Goal: Transaction & Acquisition: Purchase product/service

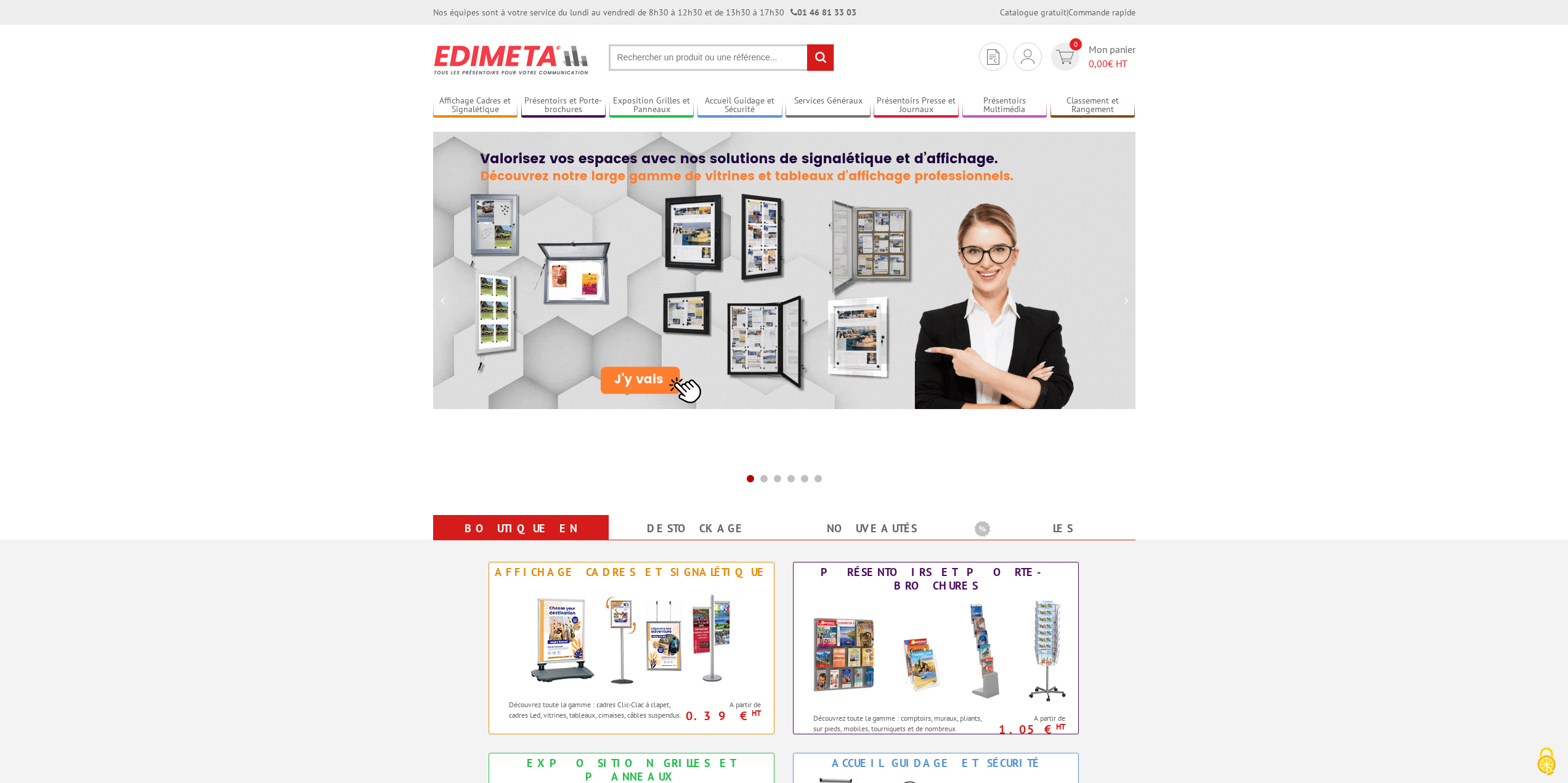
click at [693, 59] on input "text" at bounding box center [721, 57] width 225 height 27
type input "a"
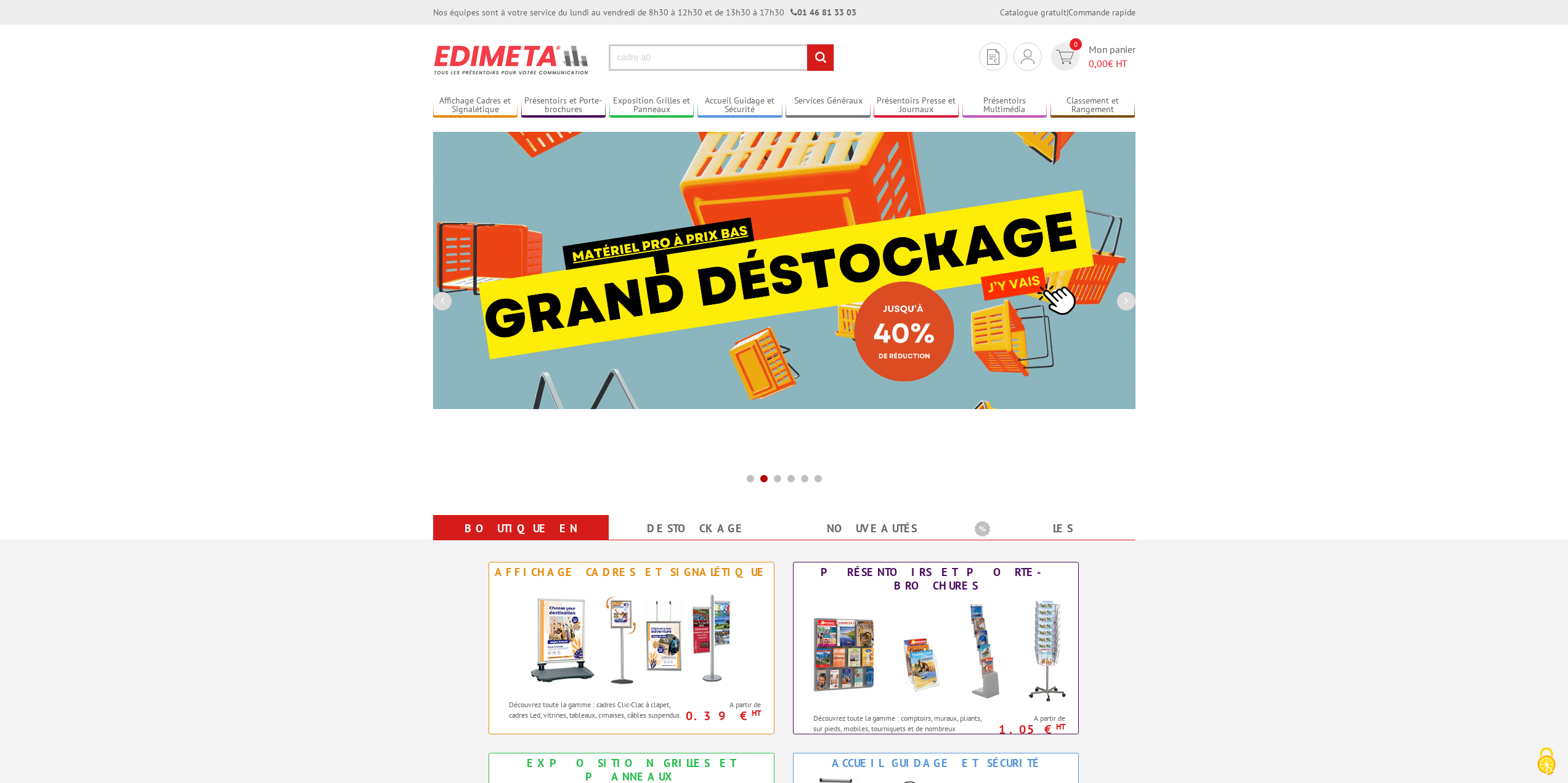
type input "cadre a0"
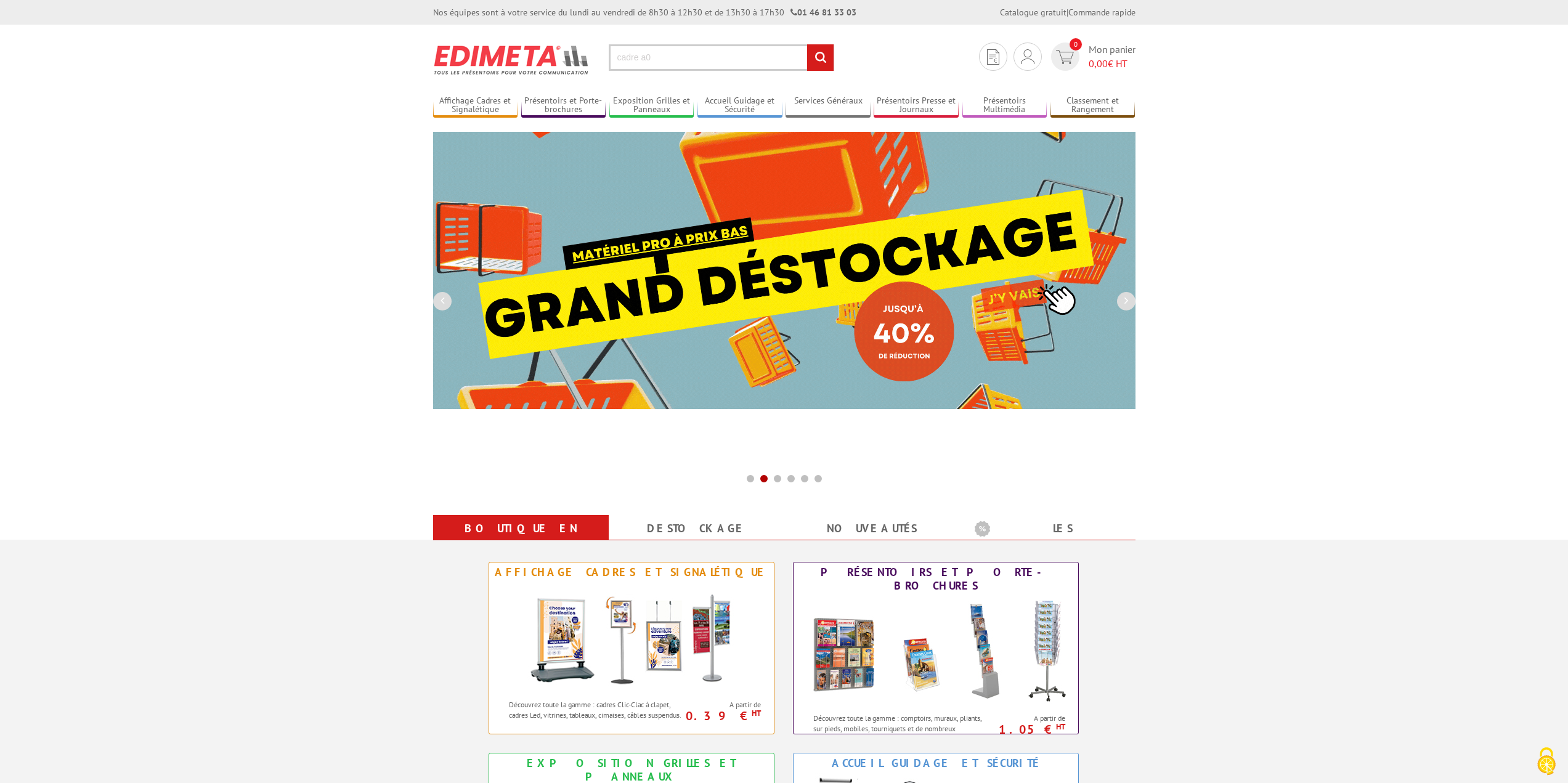
click at [807, 45] on input "rechercher" at bounding box center [820, 57] width 27 height 27
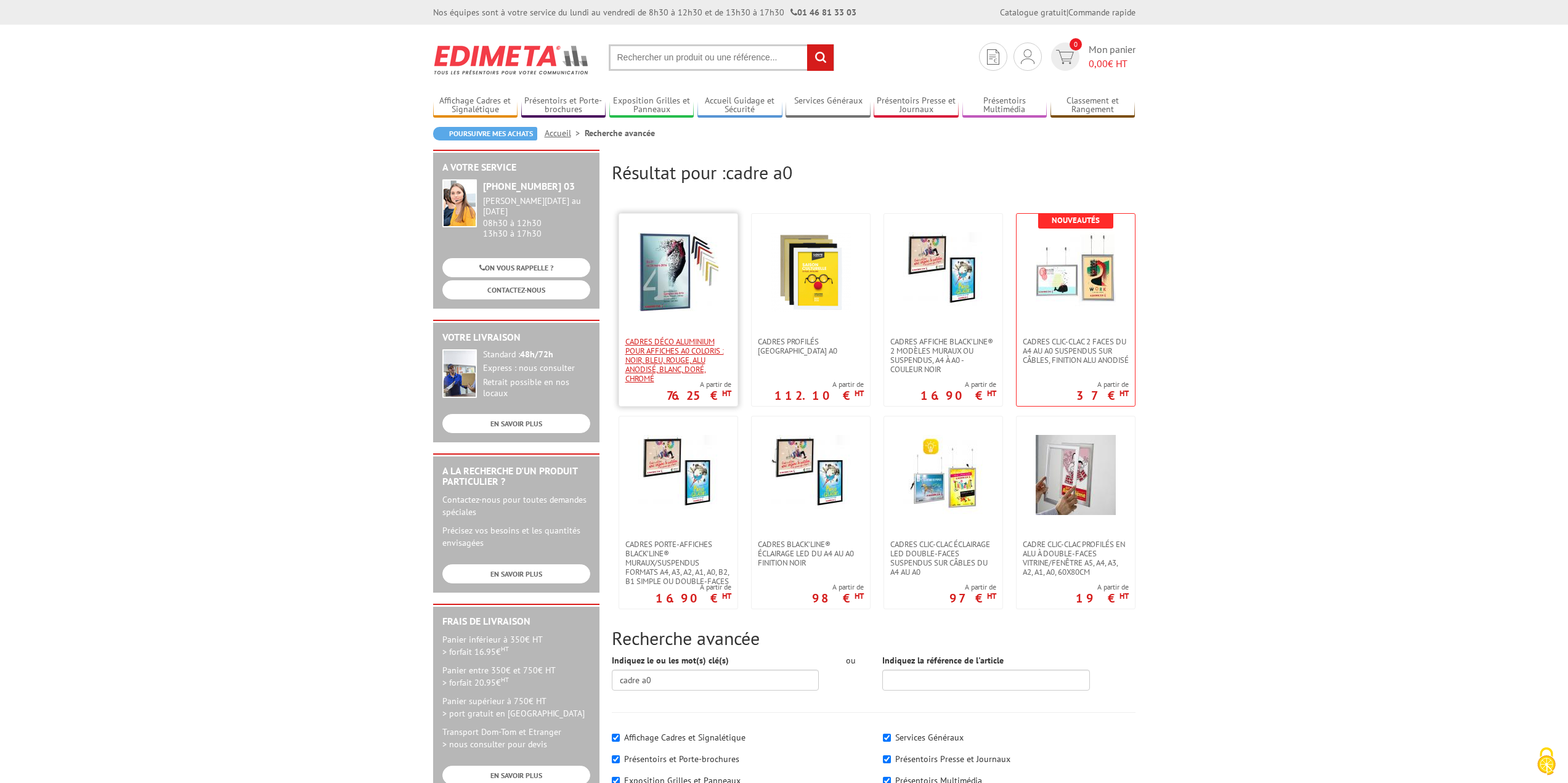
click at [645, 343] on span "Cadres déco aluminium pour affiches A0 Coloris : Noir, bleu, rouge, alu anodisé…" at bounding box center [679, 360] width 106 height 46
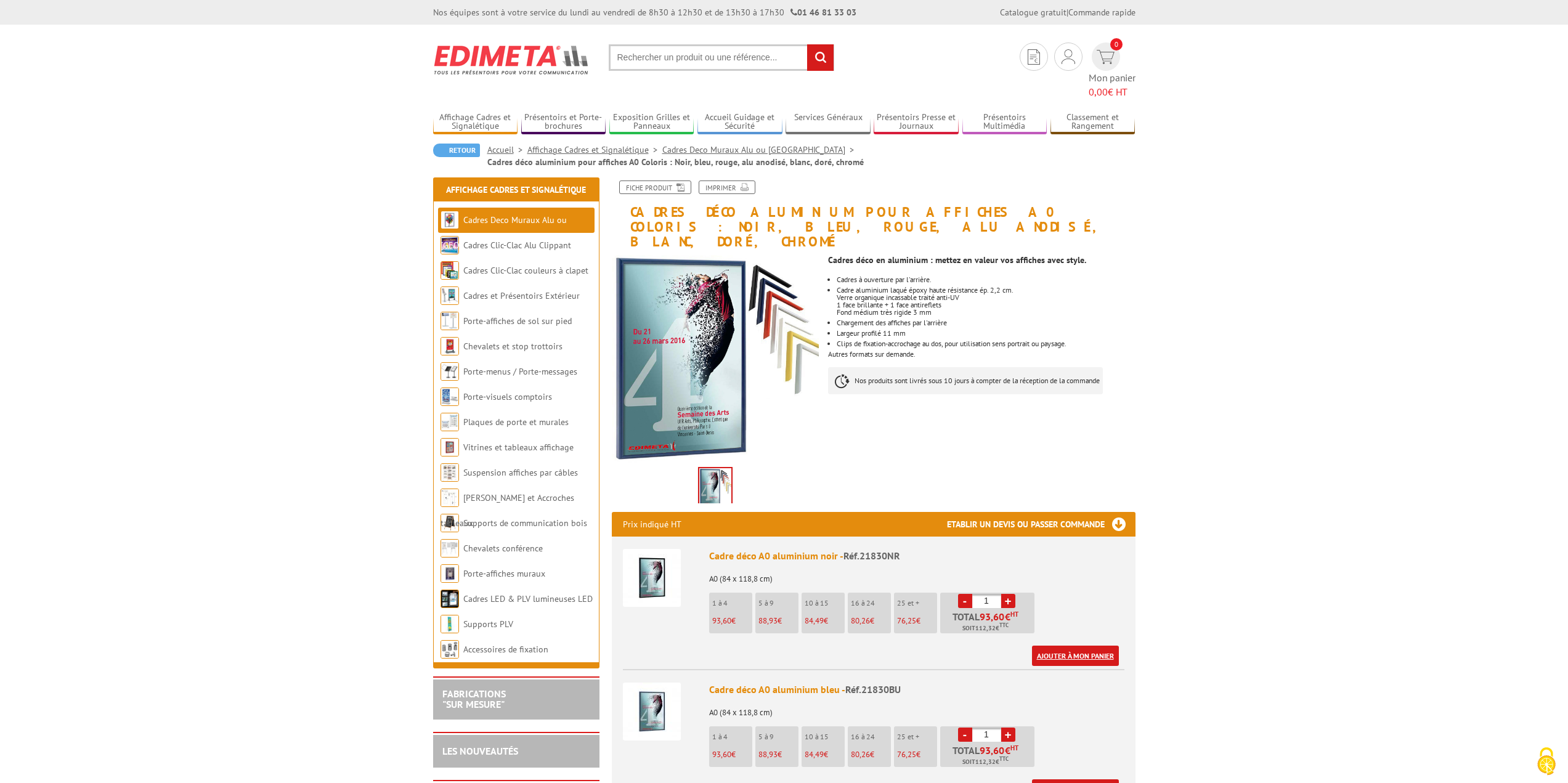
click at [1079, 645] on link "Ajouter à mon panier" at bounding box center [1074, 655] width 87 height 21
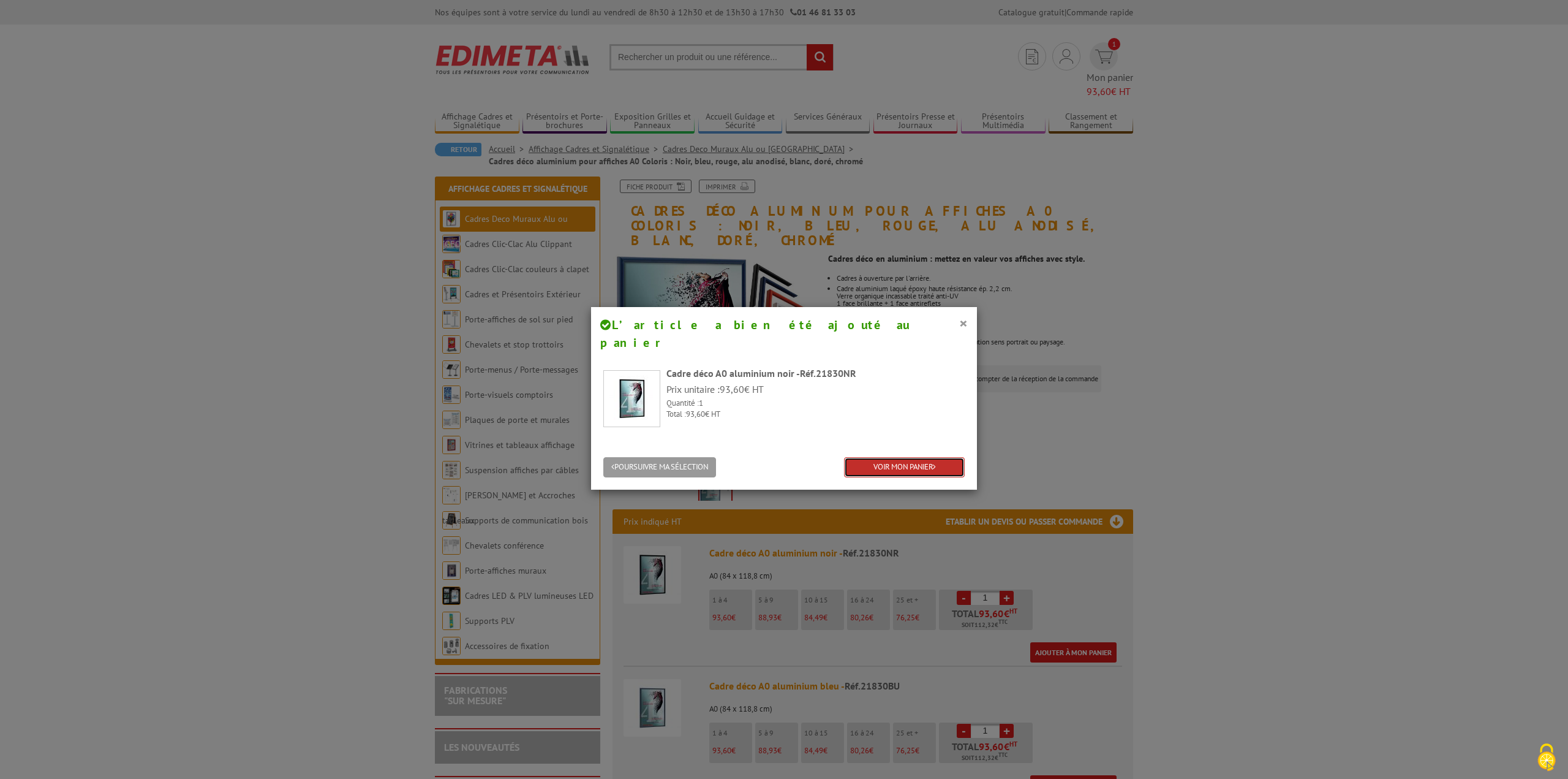
click at [879, 457] on link "VOIR MON PANIER" at bounding box center [905, 467] width 121 height 20
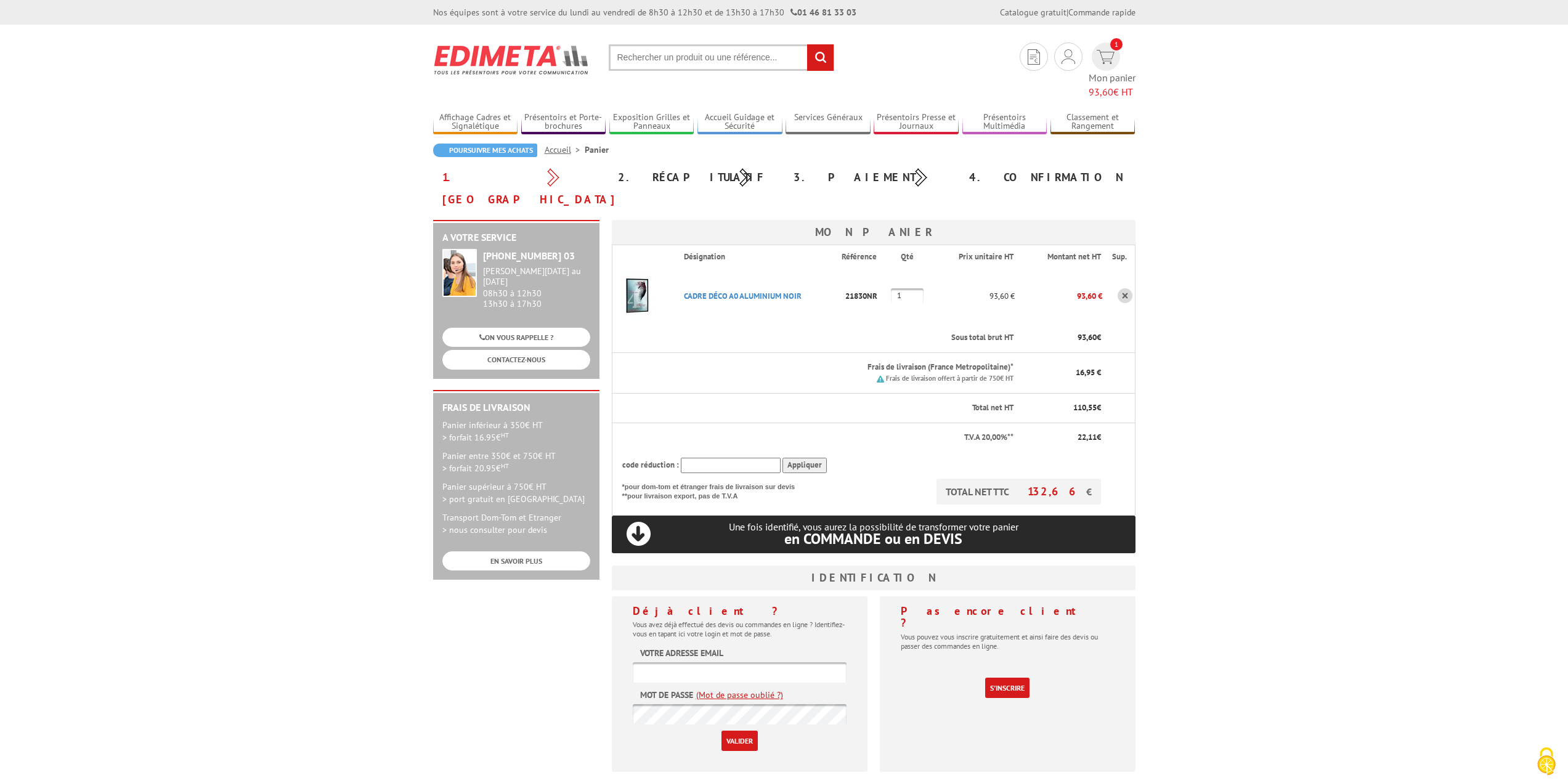
click at [726, 57] on input "text" at bounding box center [721, 57] width 225 height 27
type input "porte brochure"
click at [807, 45] on input "rechercher" at bounding box center [820, 57] width 27 height 27
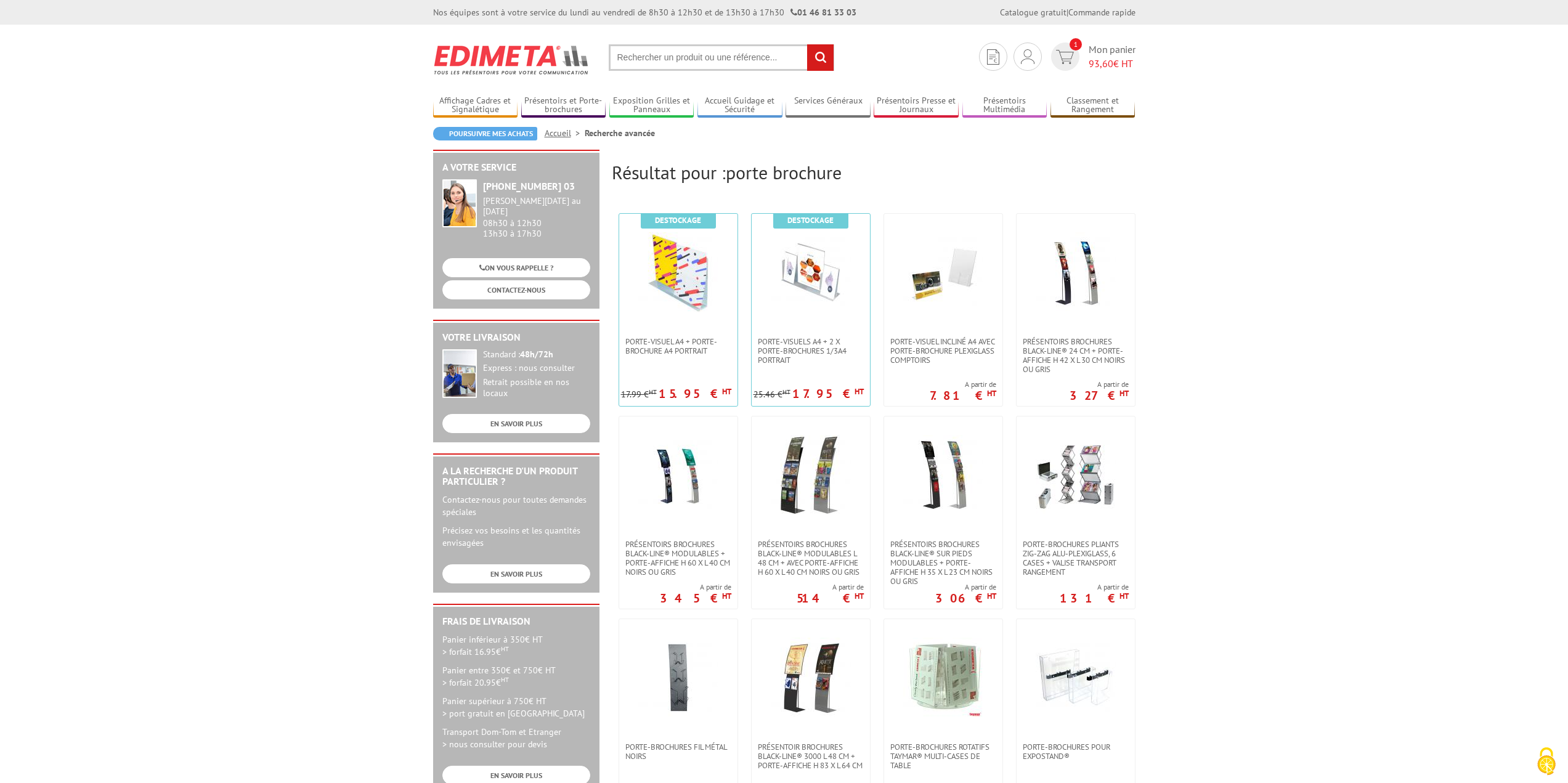
click at [636, 51] on input "text" at bounding box center [721, 57] width 225 height 27
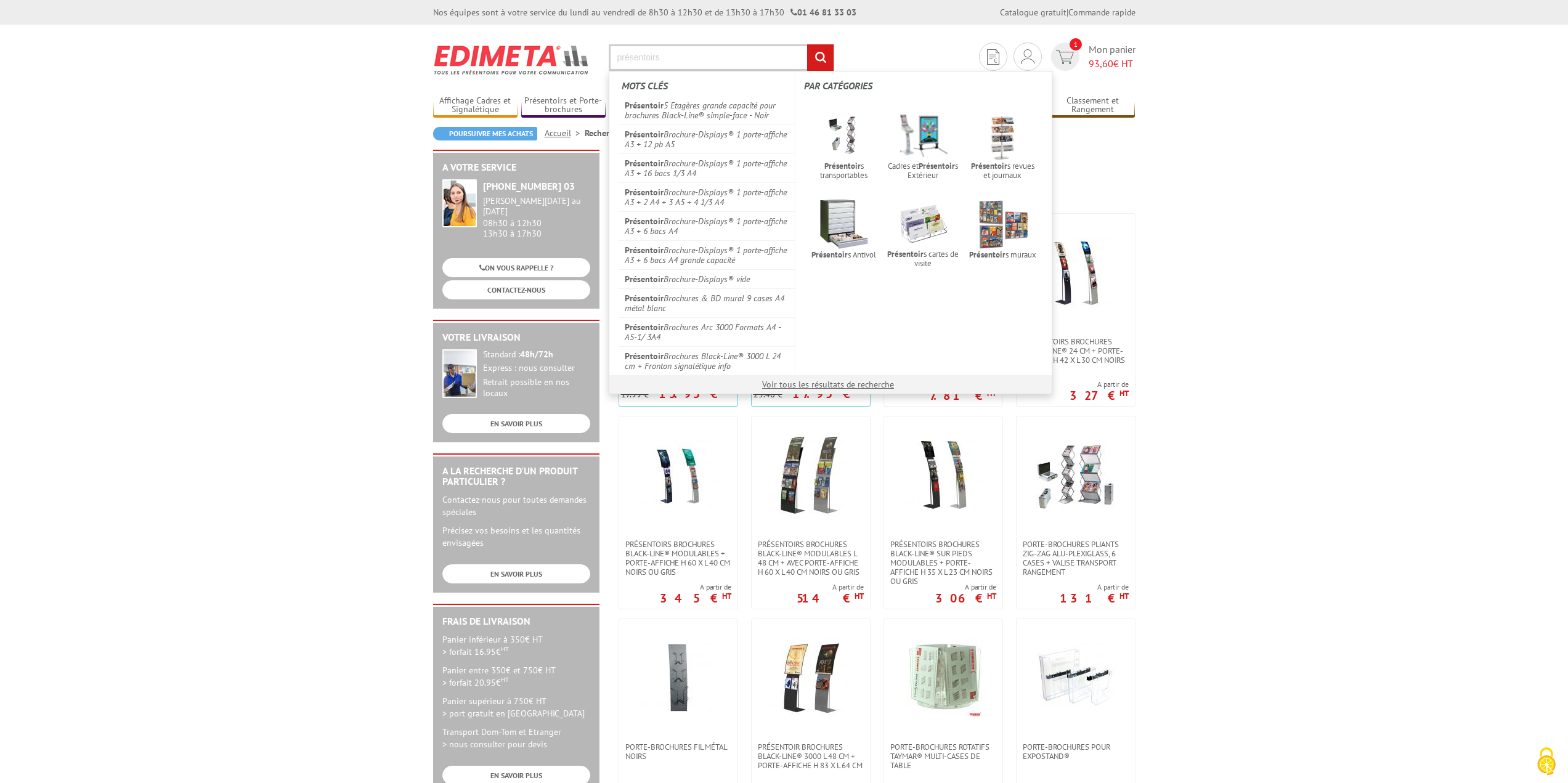
type input "présentoirs"
click at [807, 45] on input "rechercher" at bounding box center [820, 57] width 27 height 27
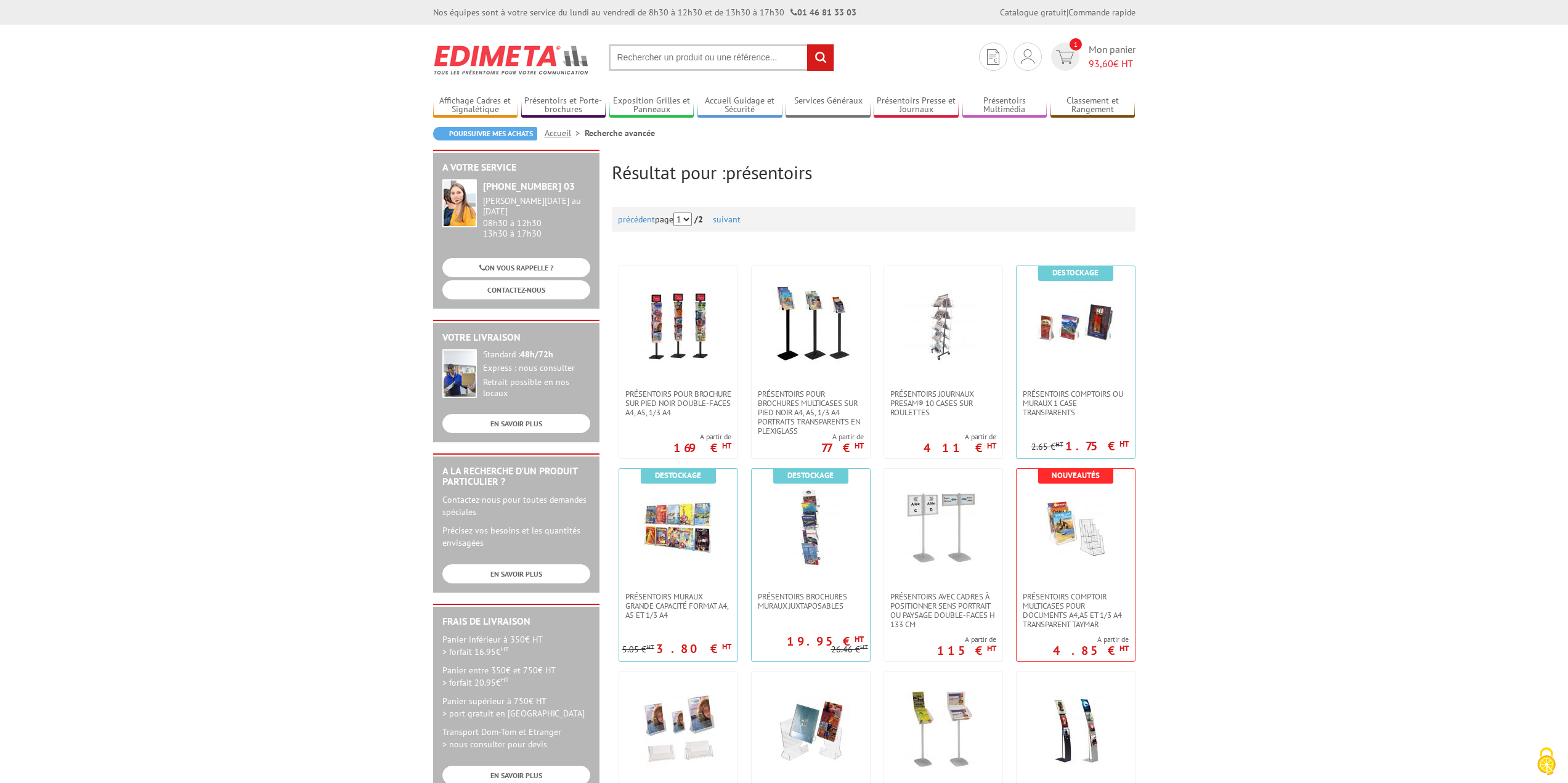
click at [717, 63] on input "text" at bounding box center [721, 57] width 225 height 27
type input "620156"
click at [807, 45] on input "rechercher" at bounding box center [820, 57] width 27 height 27
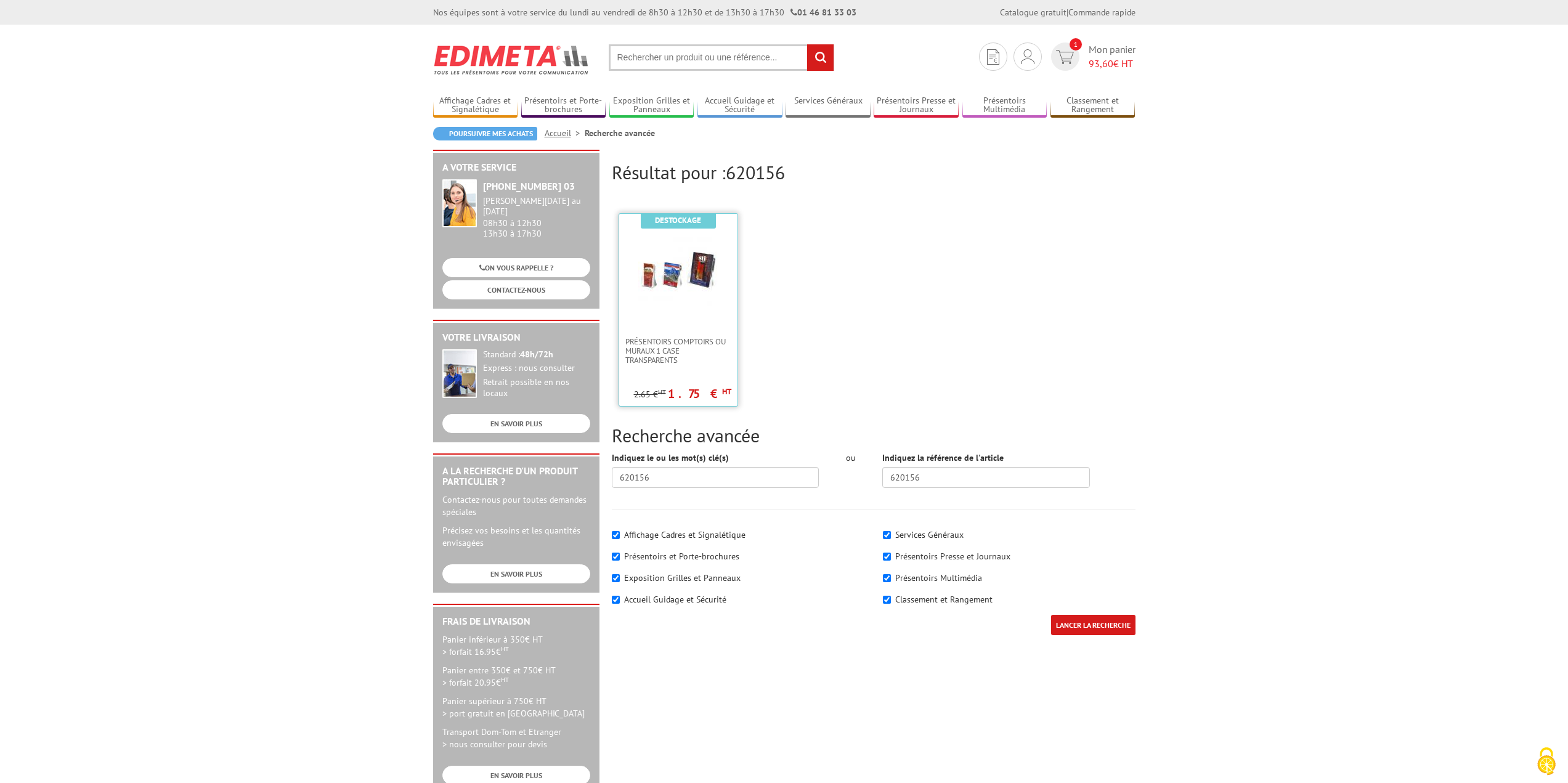
click at [656, 274] on img at bounding box center [678, 272] width 80 height 80
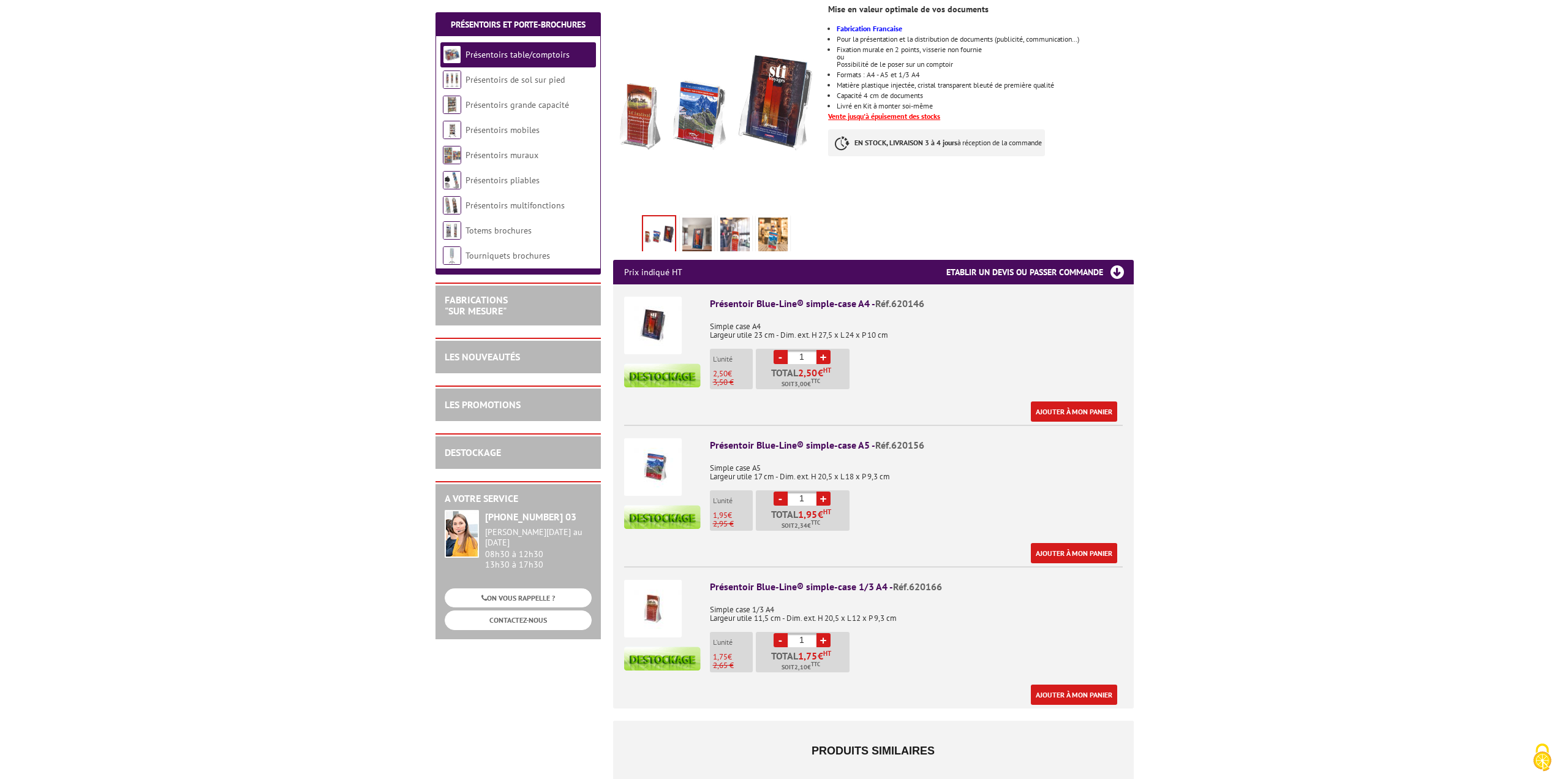
scroll to position [245, 0]
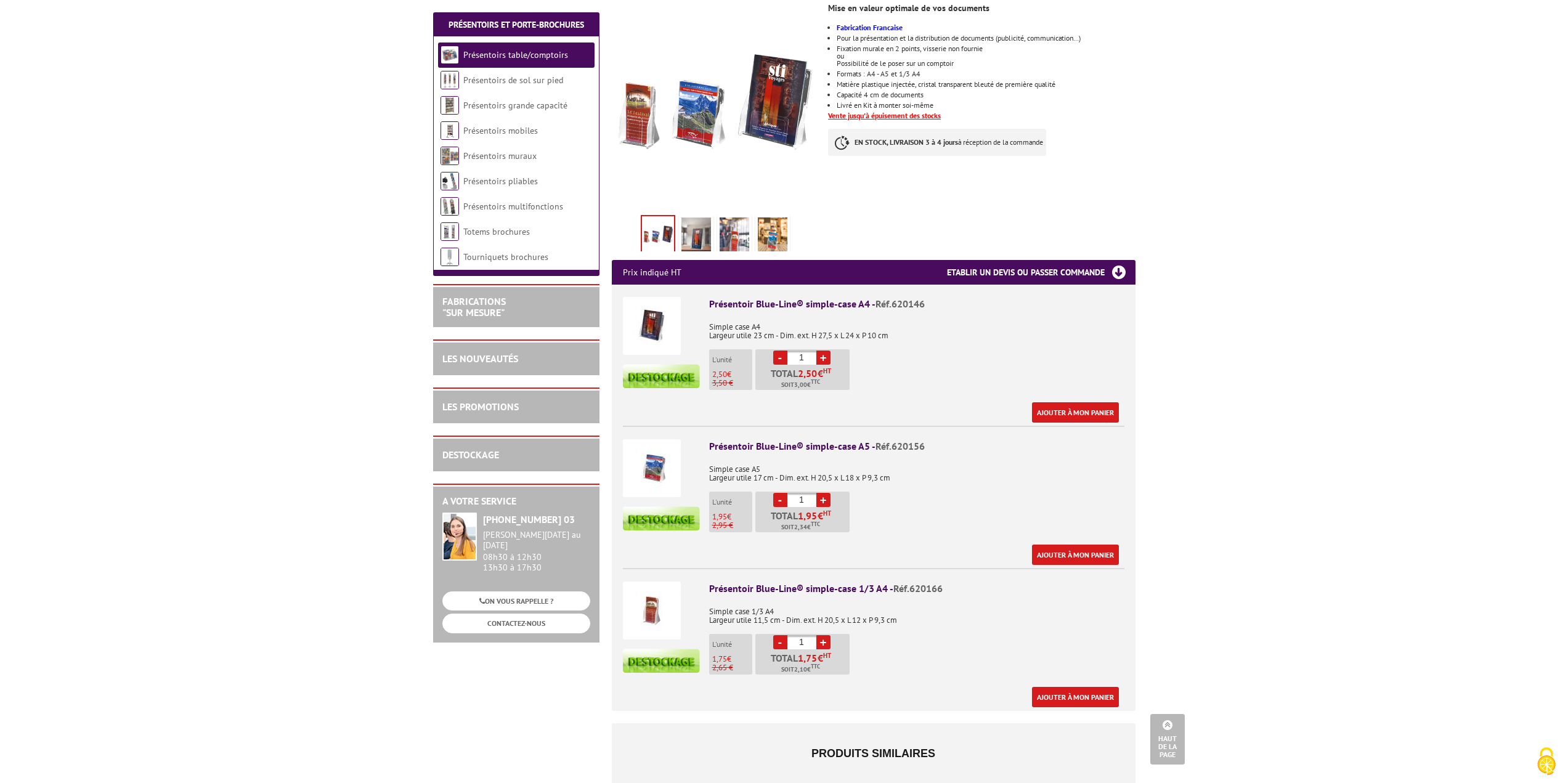
click at [825, 493] on link "+" at bounding box center [823, 499] width 15 height 15
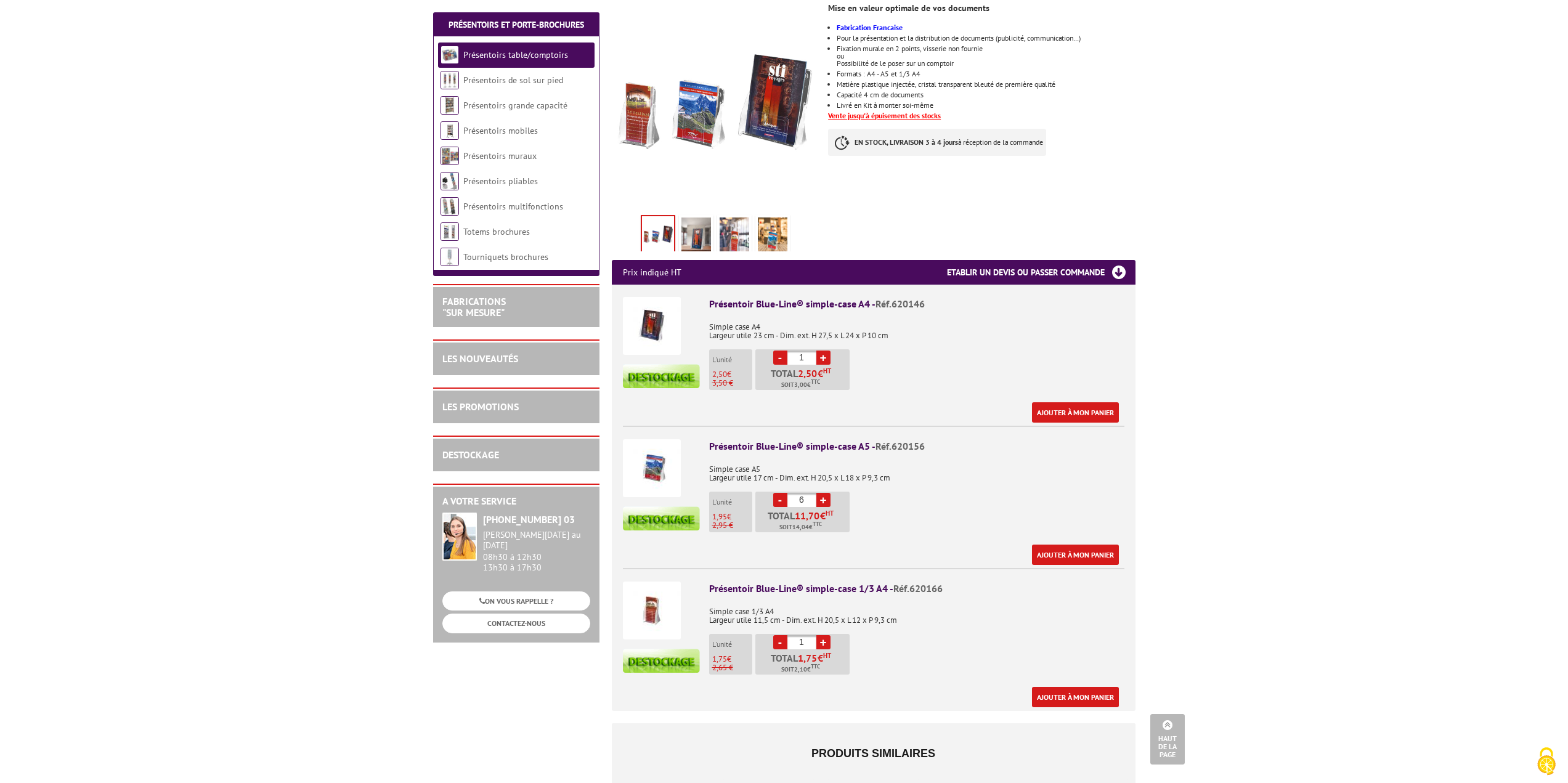
click at [825, 493] on link "+" at bounding box center [823, 499] width 15 height 15
type input "10"
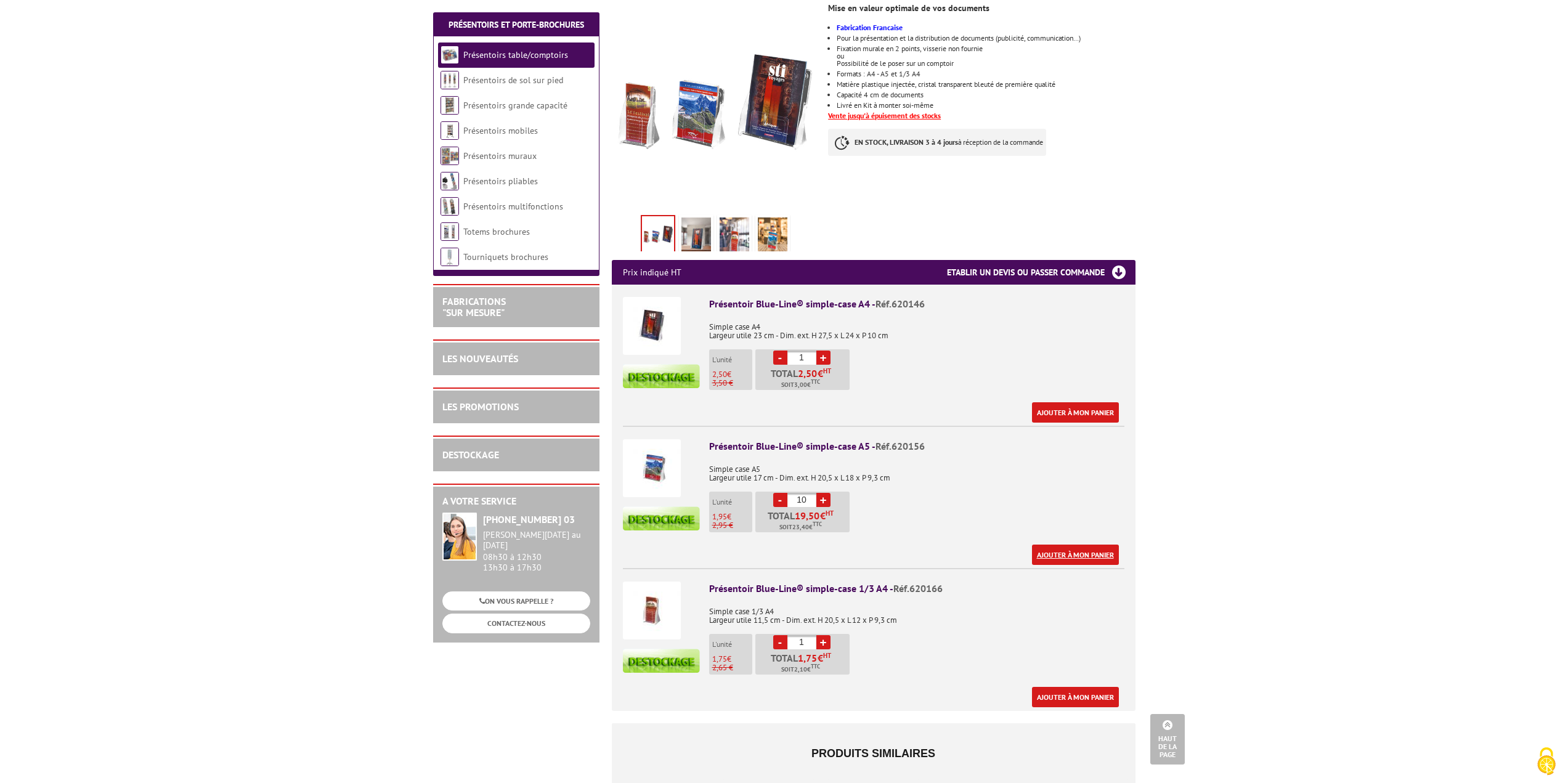
click at [1096, 545] on link "Ajouter à mon panier" at bounding box center [1074, 555] width 87 height 21
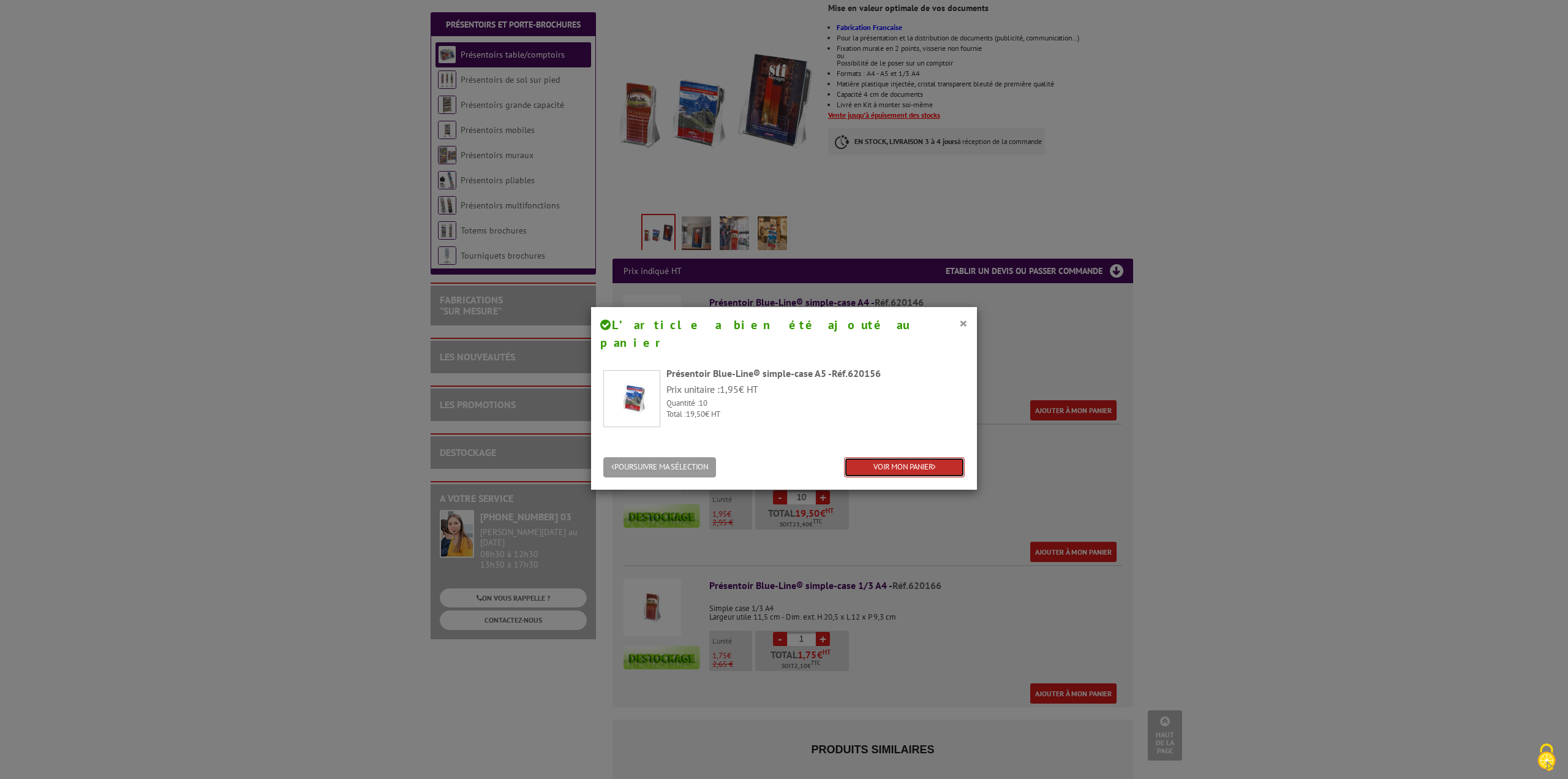
click at [893, 457] on link "VOIR MON PANIER" at bounding box center [905, 467] width 121 height 20
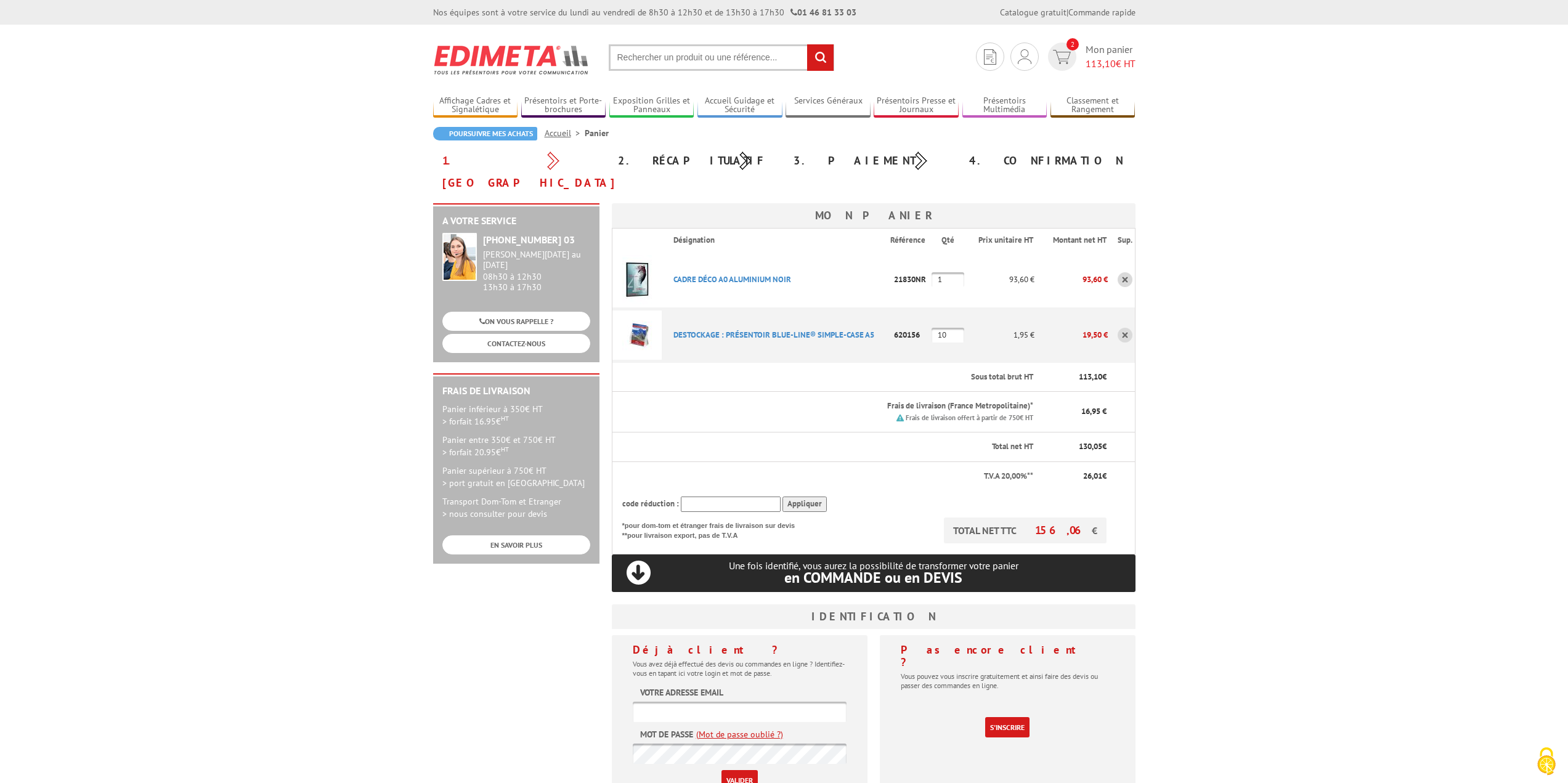
click at [700, 57] on input "text" at bounding box center [721, 57] width 225 height 27
type input "620166"
click at [807, 45] on input "rechercher" at bounding box center [820, 57] width 27 height 27
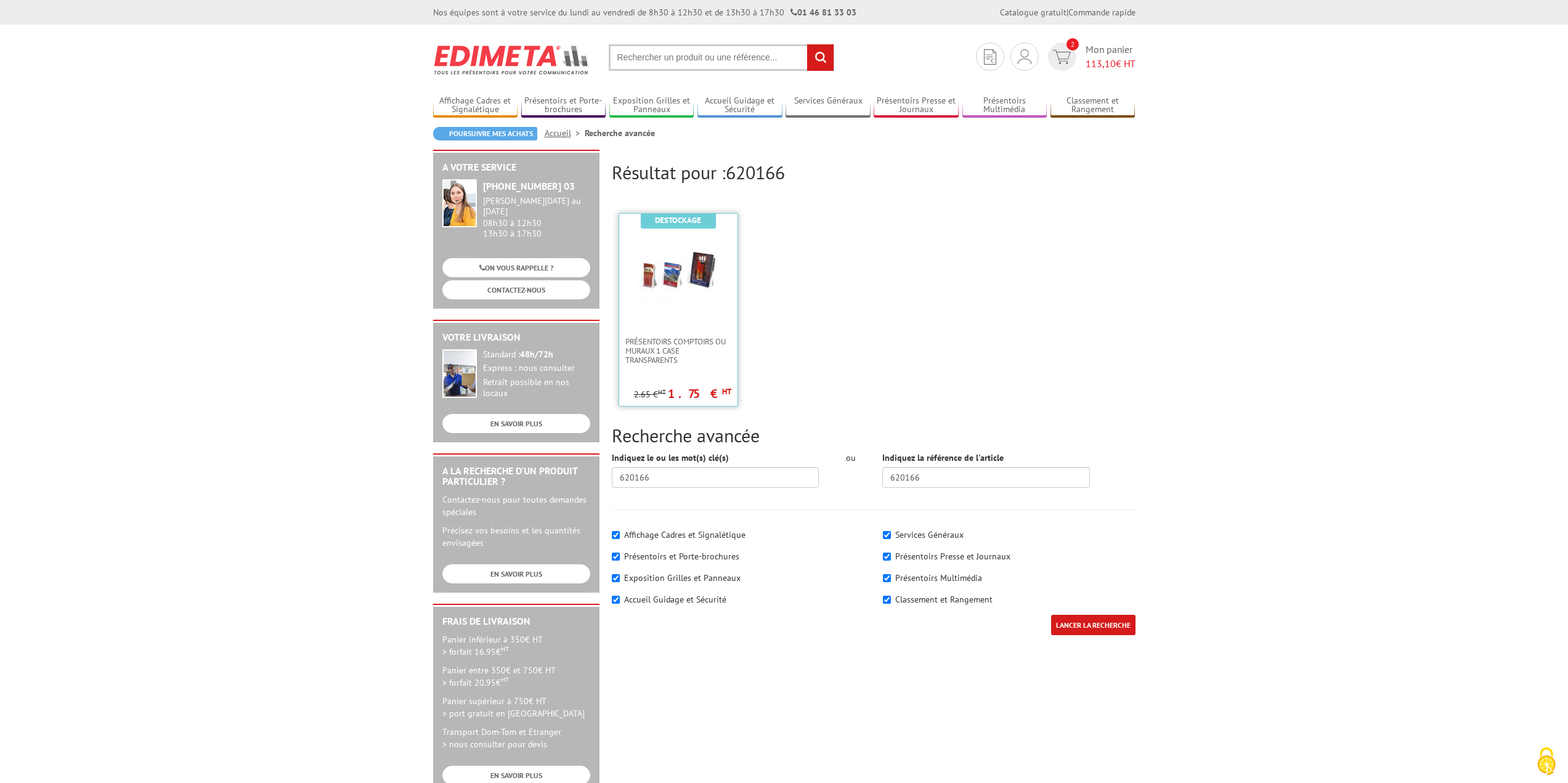
click at [715, 320] on link at bounding box center [678, 275] width 118 height 123
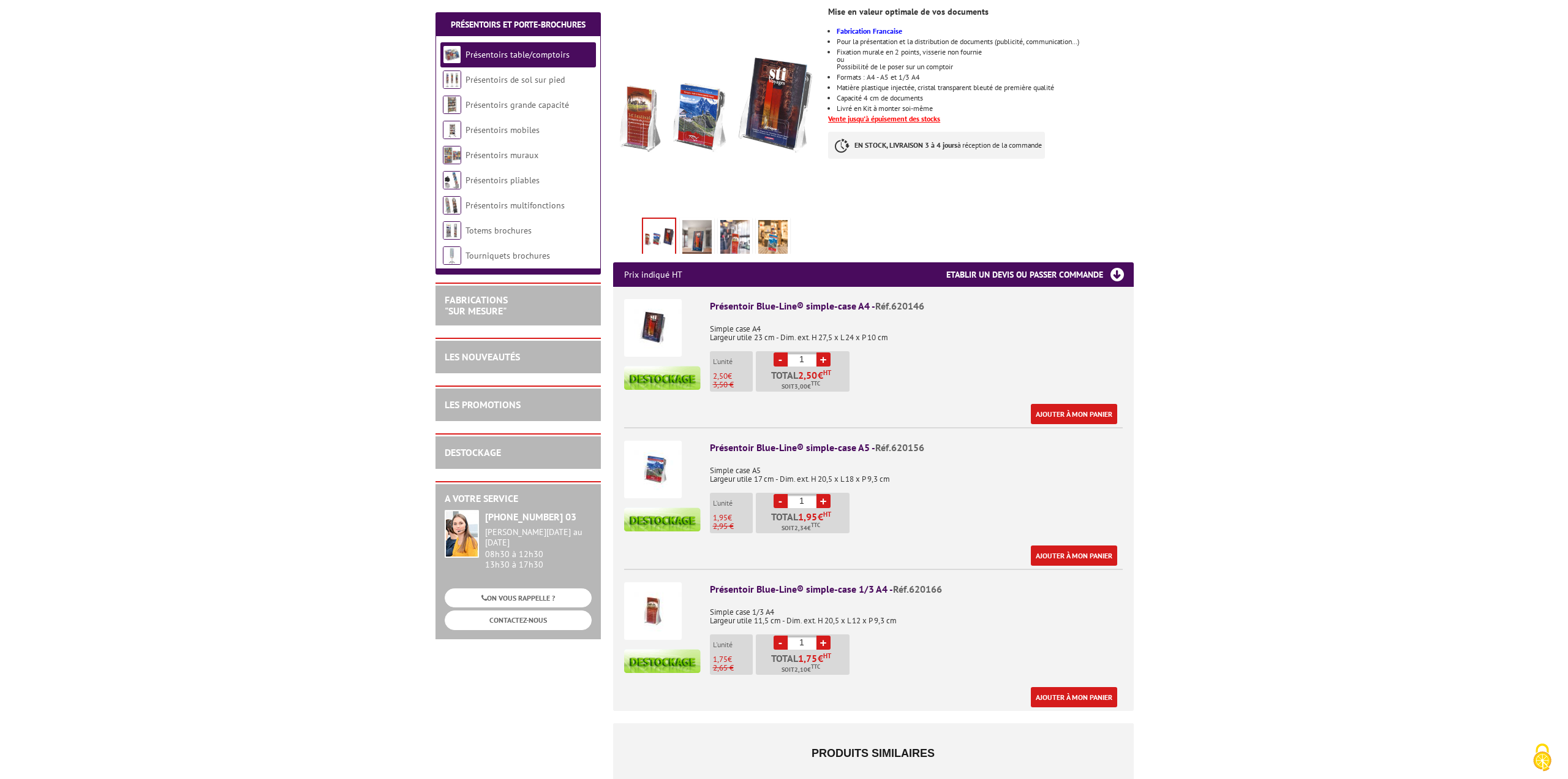
scroll to position [245, 0]
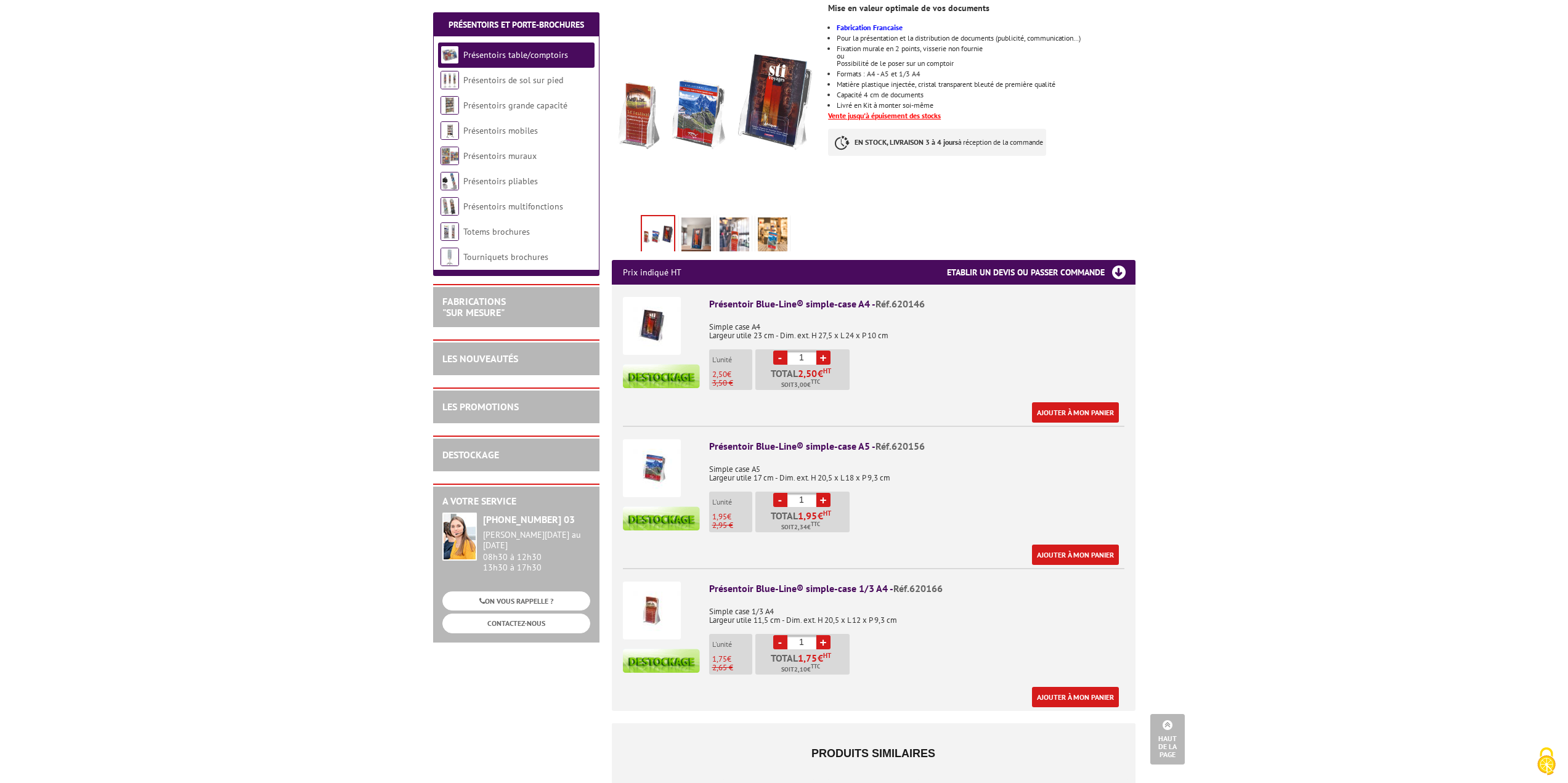
click at [822, 635] on link "+" at bounding box center [823, 642] width 15 height 15
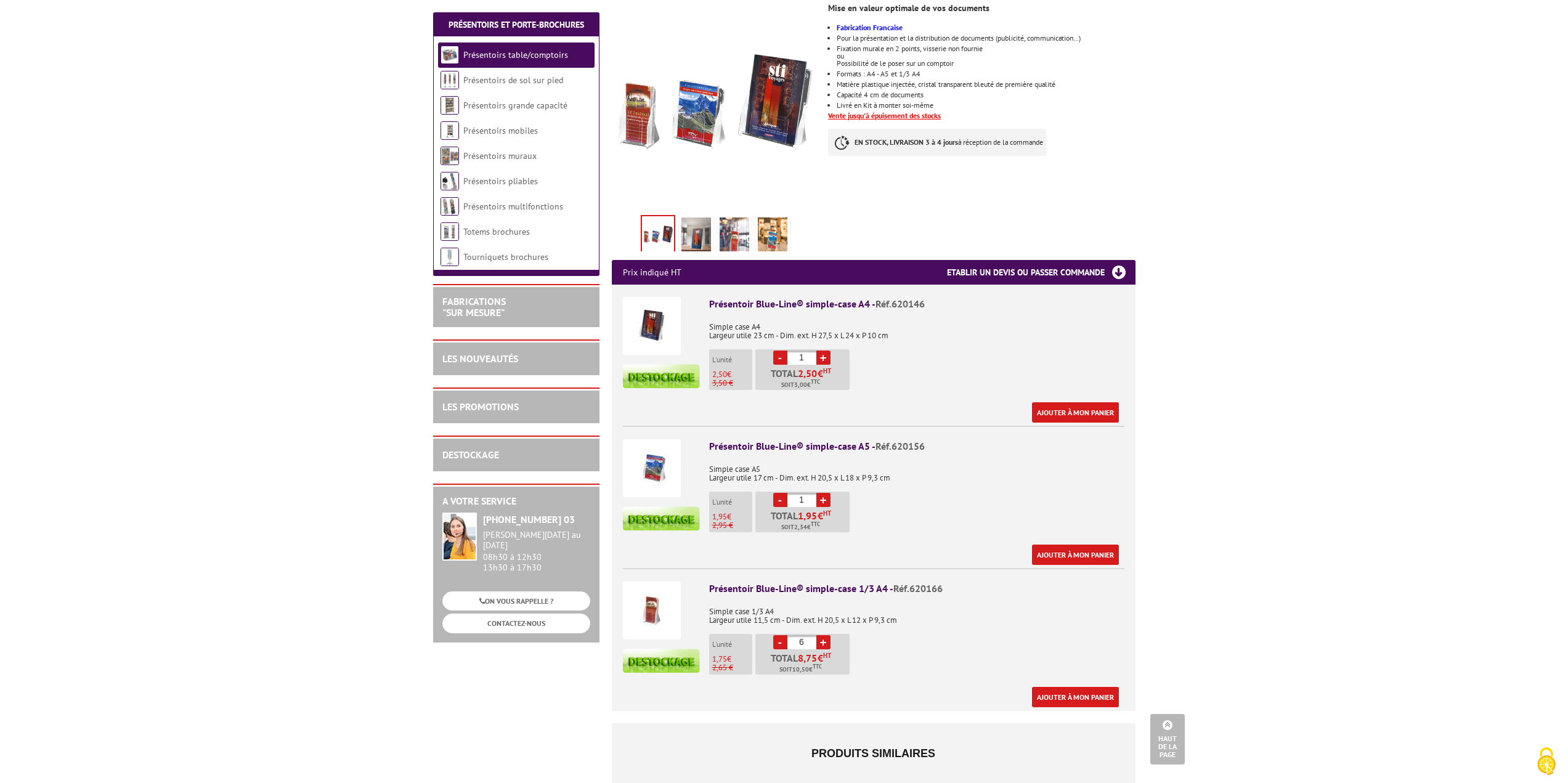
click at [822, 635] on link "+" at bounding box center [823, 642] width 15 height 15
type input "10"
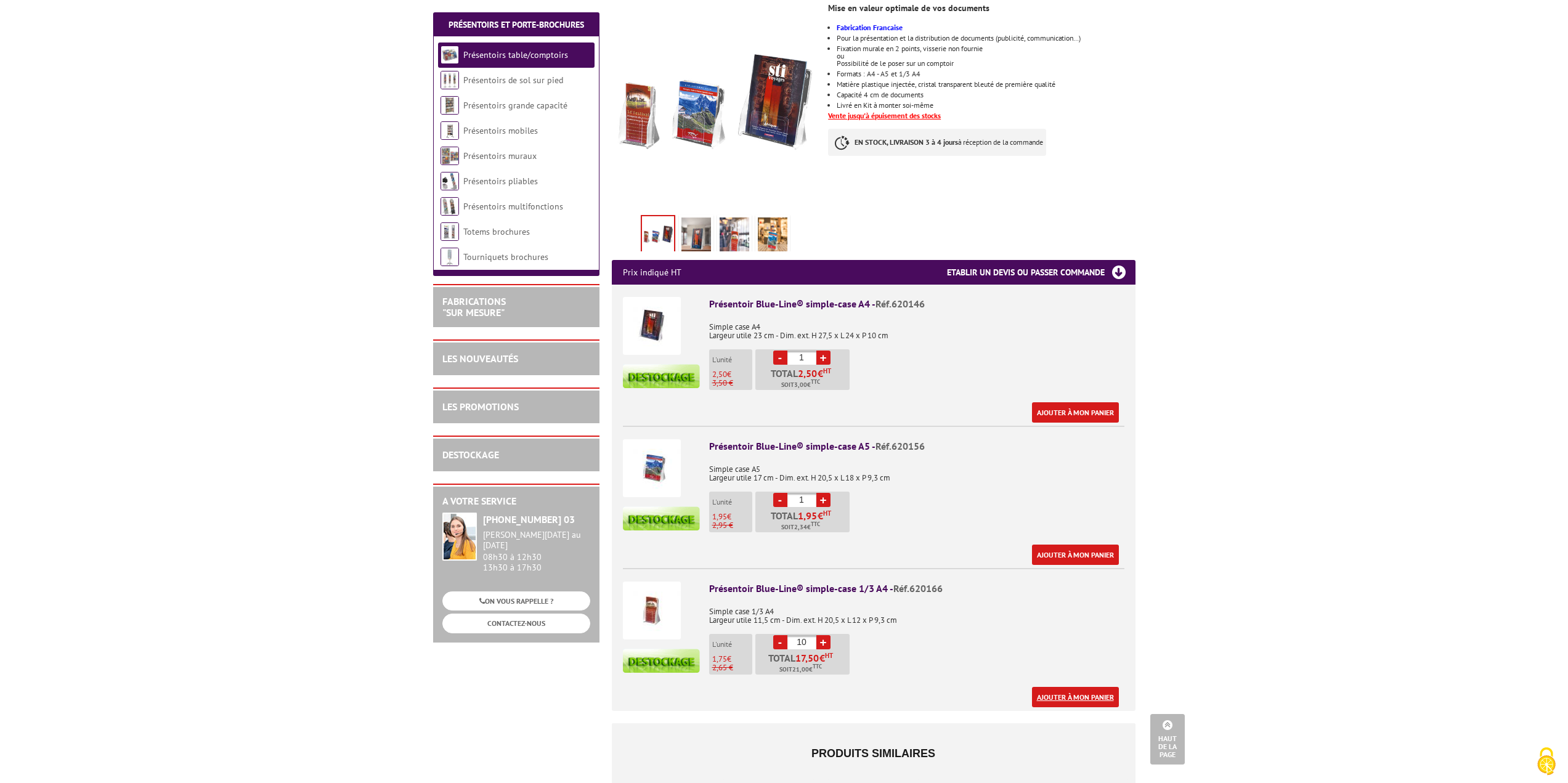
click at [1117, 687] on link "Ajouter à mon panier" at bounding box center [1074, 697] width 87 height 21
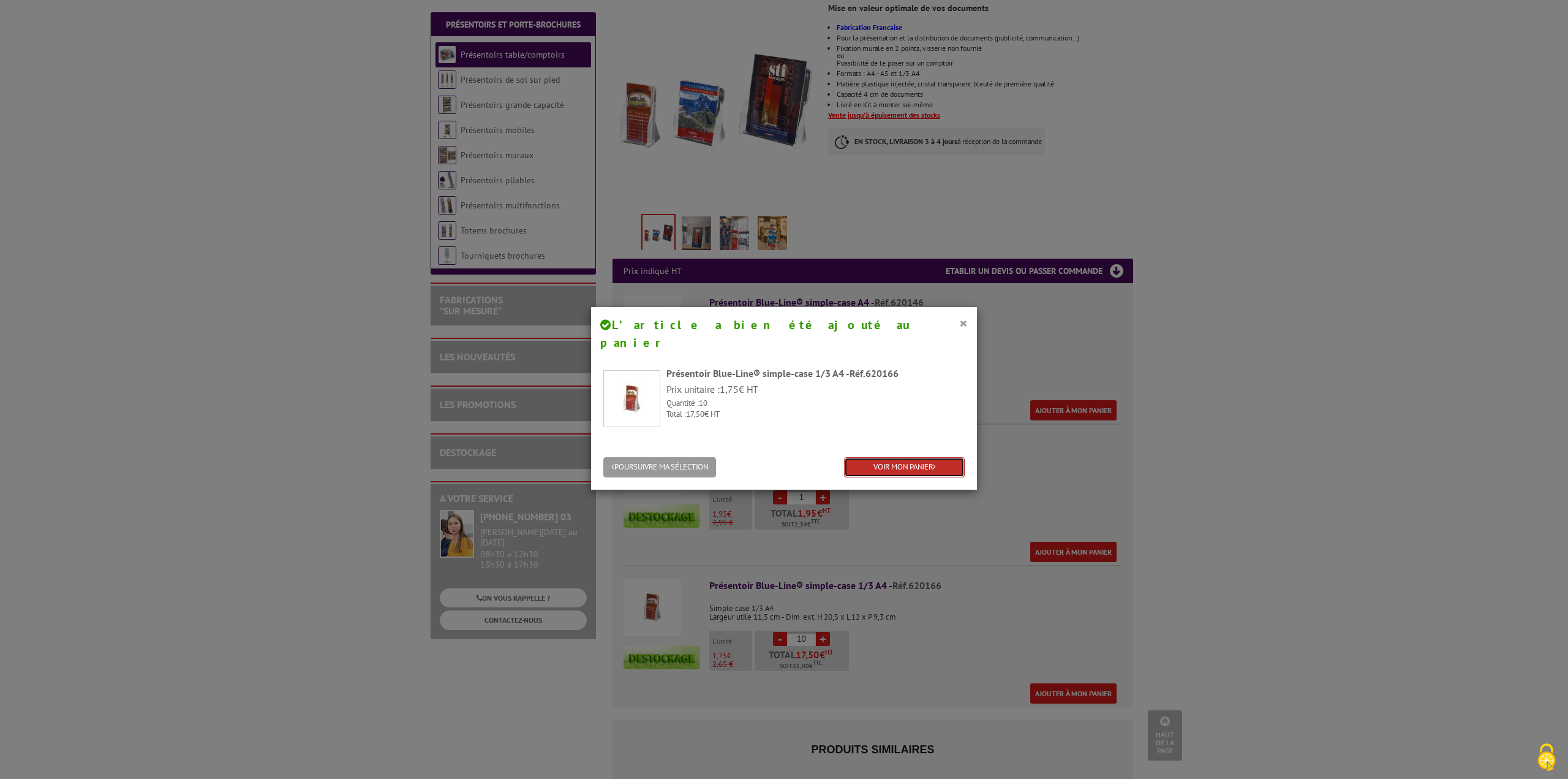
click at [870, 457] on link "VOIR MON PANIER" at bounding box center [905, 467] width 121 height 20
